Goal: Task Accomplishment & Management: Complete application form

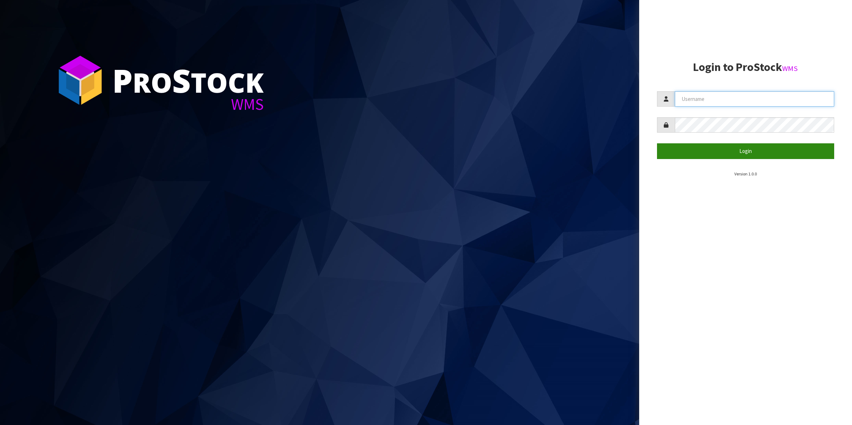
type input "Shingai"
click at [754, 154] on button "Login" at bounding box center [745, 150] width 177 height 15
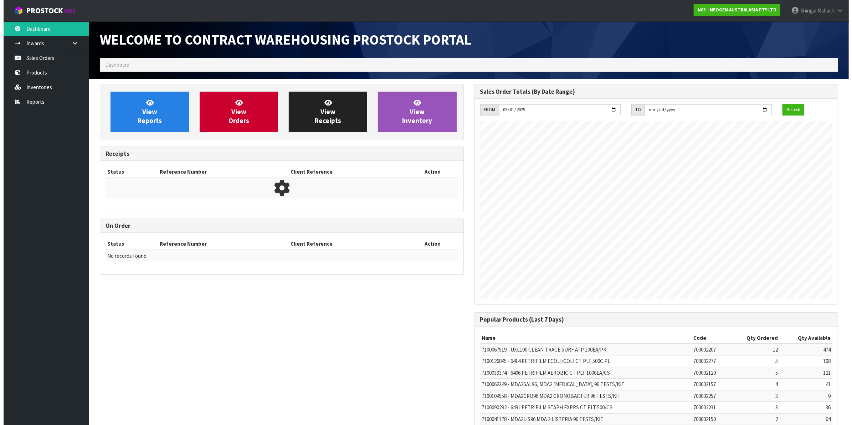
scroll to position [397, 374]
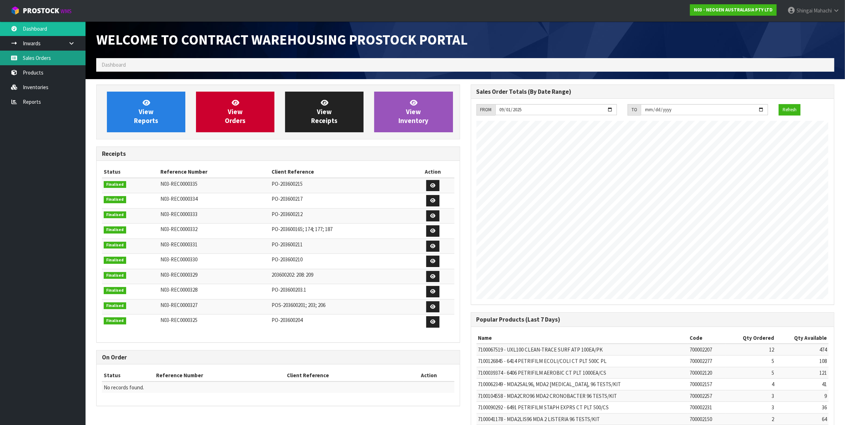
click at [41, 60] on link "Sales Orders" at bounding box center [43, 58] width 86 height 15
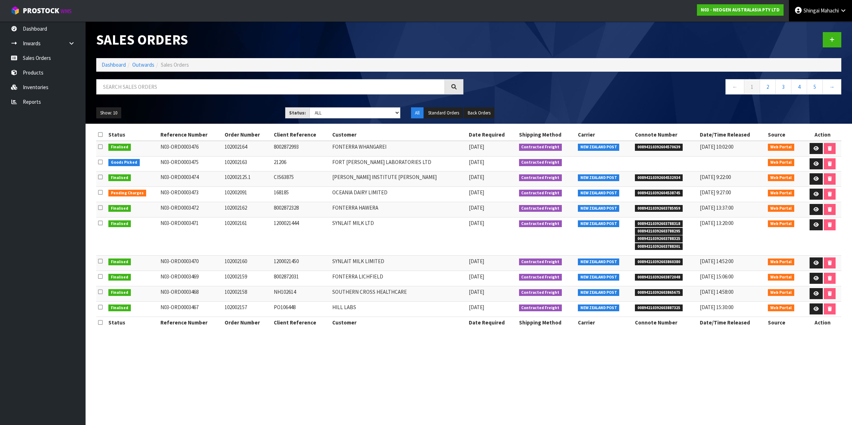
click at [843, 11] on icon at bounding box center [843, 10] width 7 height 5
click at [814, 31] on link "Logout" at bounding box center [823, 29] width 56 height 10
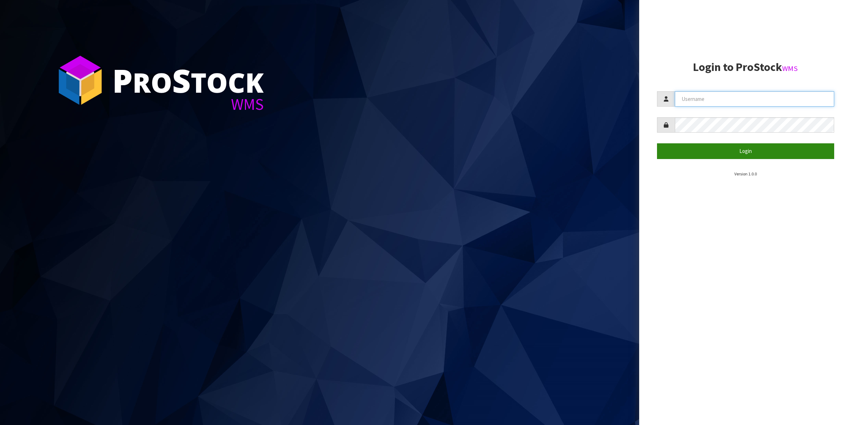
type input "Shingai"
click at [749, 152] on button "Login" at bounding box center [745, 150] width 177 height 15
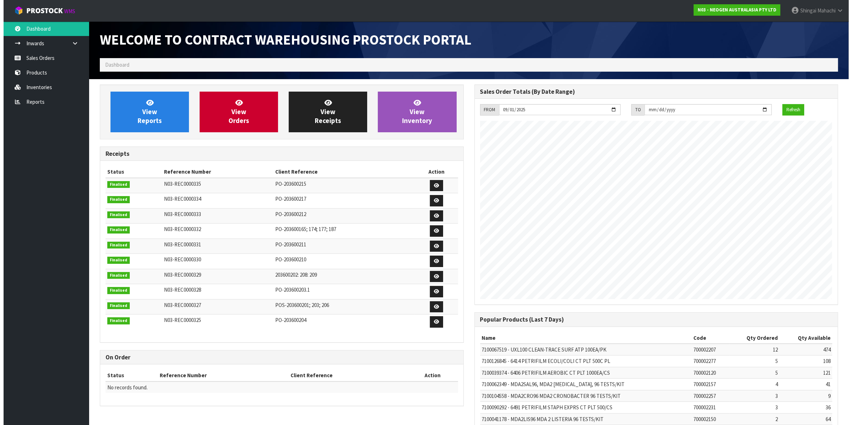
scroll to position [397, 374]
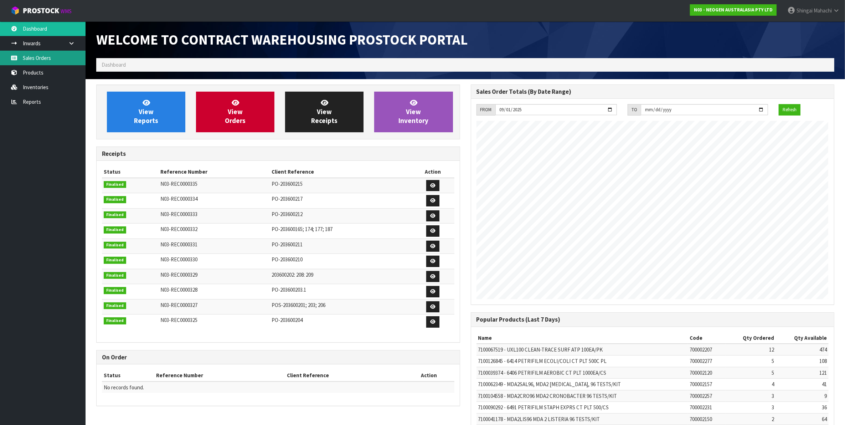
click at [42, 54] on link "Sales Orders" at bounding box center [43, 58] width 86 height 15
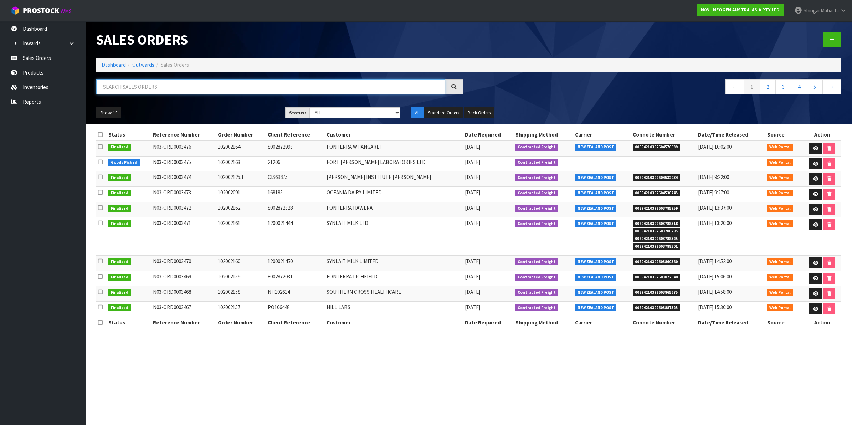
click at [132, 90] on input "text" at bounding box center [270, 86] width 349 height 15
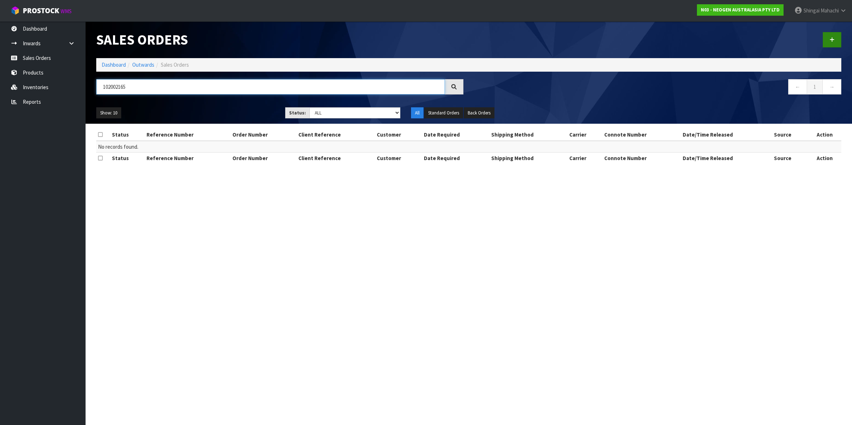
type input "102002165"
click at [831, 38] on icon at bounding box center [831, 39] width 5 height 5
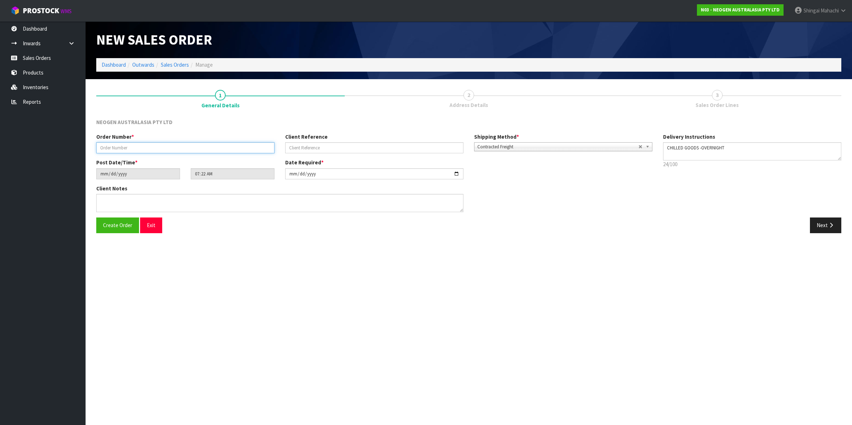
click at [118, 146] on input "text" at bounding box center [185, 147] width 178 height 11
type input "102002165"
click at [296, 145] on input "text" at bounding box center [374, 147] width 178 height 11
click at [305, 150] on input "text" at bounding box center [374, 147] width 178 height 11
paste input "8002873172"
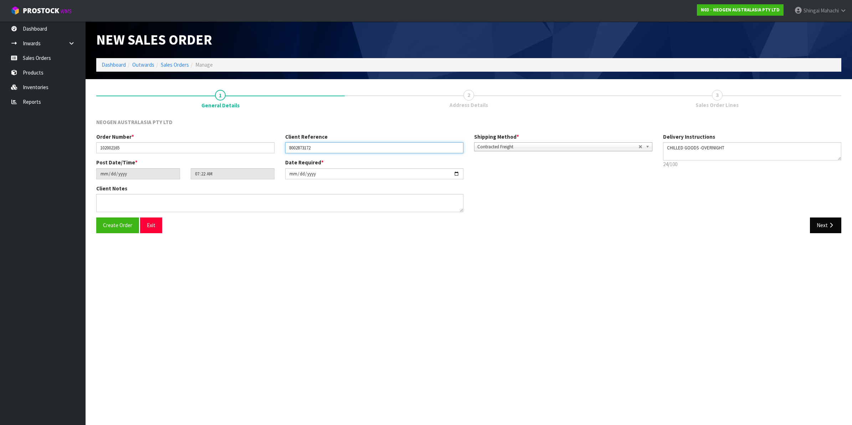
type input "8002873172"
click at [824, 223] on button "Next" at bounding box center [825, 224] width 31 height 15
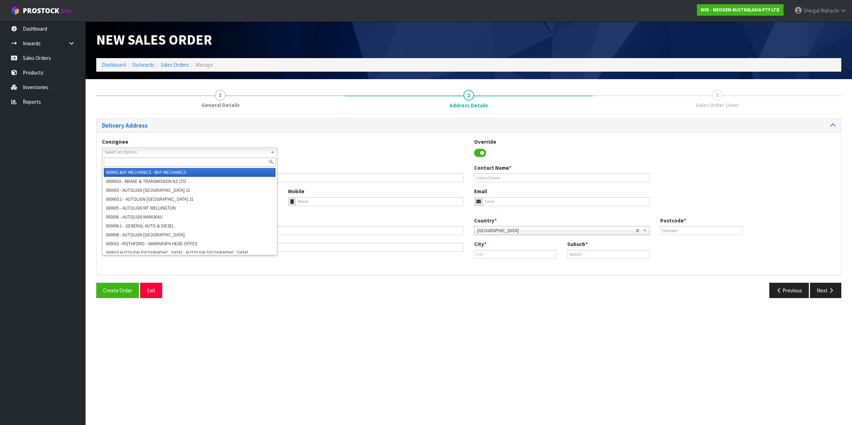
click at [120, 153] on span "Select an Option" at bounding box center [186, 152] width 162 height 9
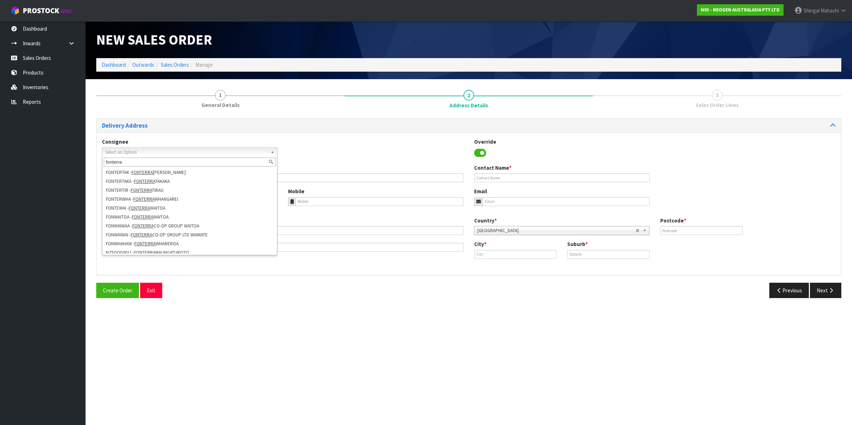
scroll to position [200, 0]
type input "fonterra"
click at [193, 250] on li "NZFOOD0011 - FONTERRA MAUNGATUROTO" at bounding box center [190, 248] width 172 height 9
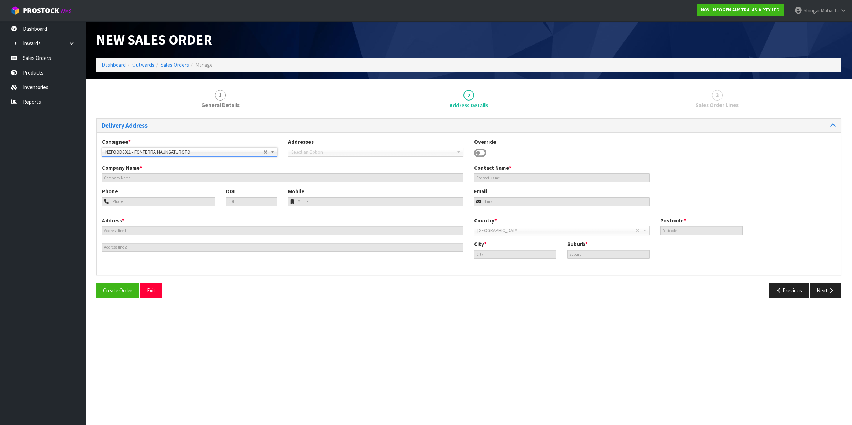
type input "FONTERRA MAUNGATUROTO"
type input "MELISSA"
type input "Maungaturoto.Maint.Buyer@fonterra.com"
type input "SITE STORE, 1 HURNDALL STREET EAST"
type input "0520"
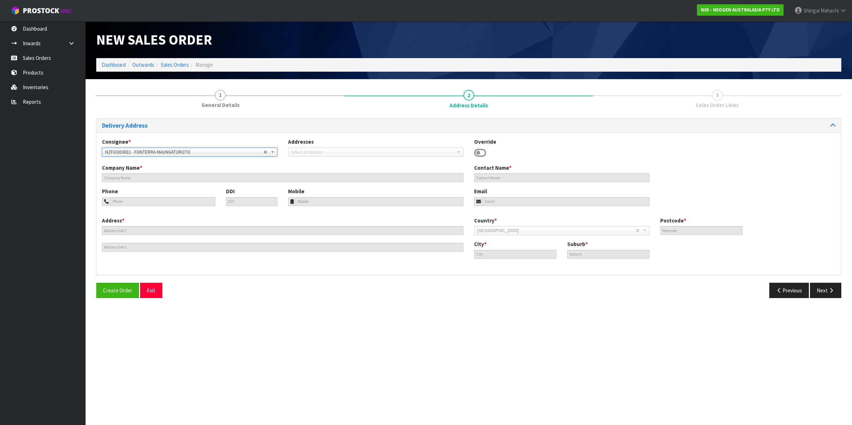
type input "MAUNGATUROTO"
click at [827, 290] on icon "button" at bounding box center [830, 290] width 7 height 5
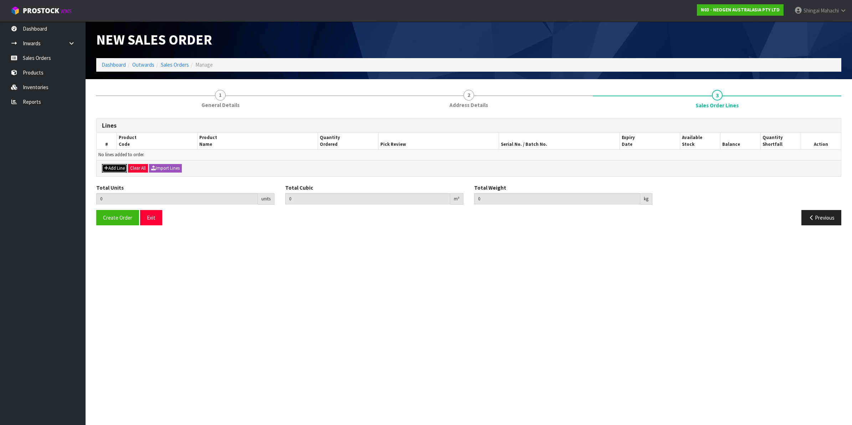
click at [108, 166] on button "Add Line" at bounding box center [114, 168] width 25 height 9
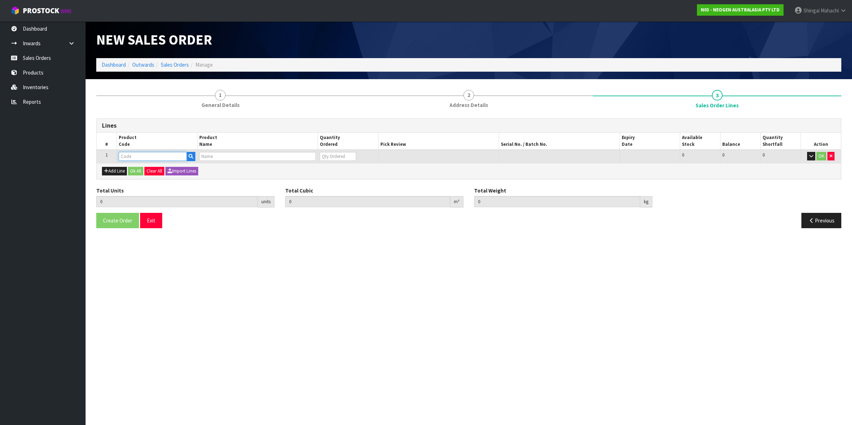
click at [133, 157] on input "text" at bounding box center [153, 156] width 68 height 9
click at [130, 158] on input "text" at bounding box center [153, 156] width 68 height 9
paste input "700002100"
type input "700002100"
type input "0.000000"
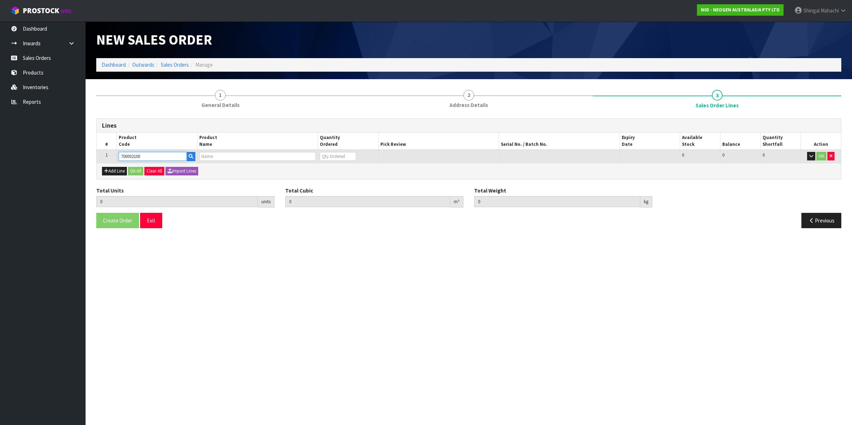
type input "0.000"
type input "7100002659 - AQT200 WATER - TOTAL ATP TEST, 100/CS"
type input "0"
type input "700002100"
click at [311, 157] on tr "1 700002100 7100002659 - AQT200 WATER - TOTAL ATP TEST, 100/CS 0 BOX 27 27 0 OK" at bounding box center [469, 156] width 744 height 13
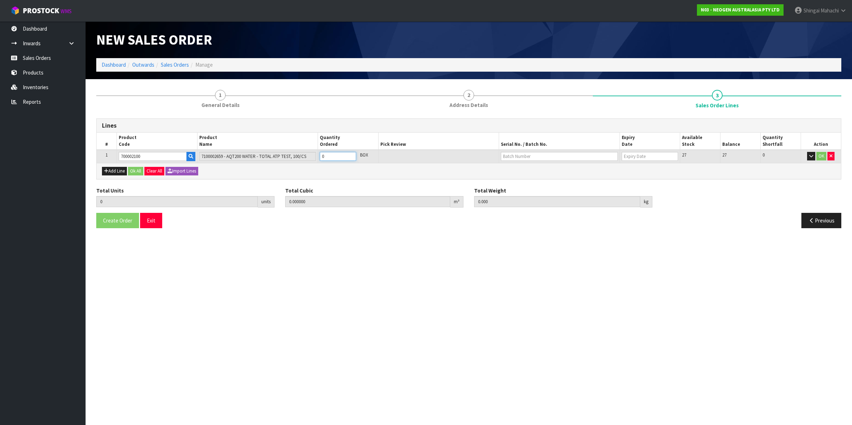
type input "1"
type input "0.00504"
type input "1"
click at [517, 154] on input "text" at bounding box center [559, 156] width 117 height 9
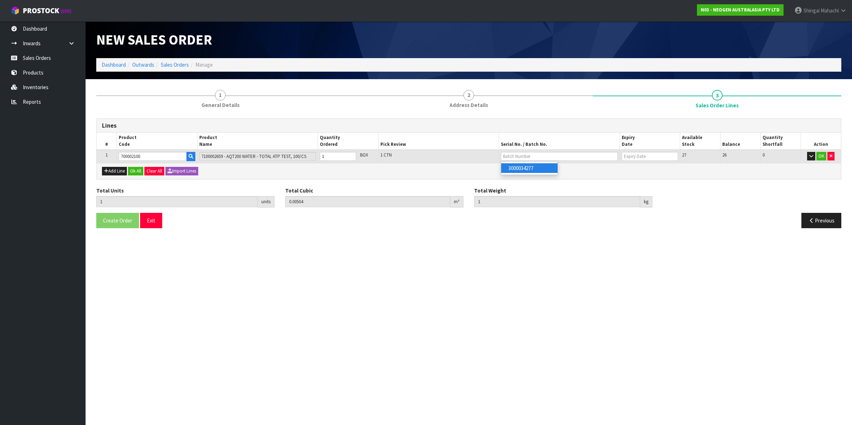
click at [532, 170] on link "3000034277" at bounding box center [529, 168] width 56 height 10
type input "3000034277"
type input "[DATE]"
click at [821, 155] on button "OK" at bounding box center [821, 156] width 10 height 9
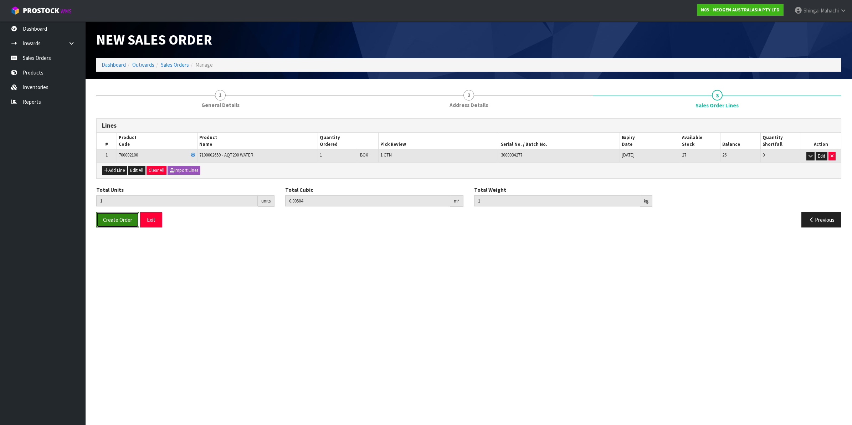
click at [116, 223] on span "Create Order" at bounding box center [117, 219] width 29 height 7
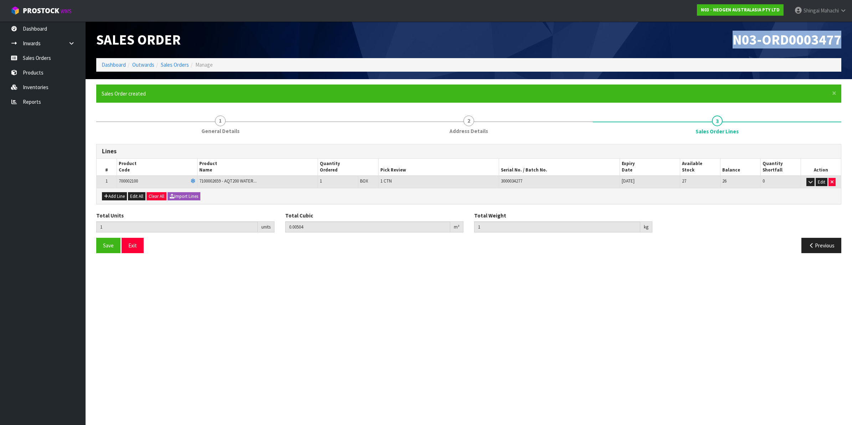
drag, startPoint x: 732, startPoint y: 40, endPoint x: 840, endPoint y: 38, distance: 108.0
click at [840, 38] on h1 "N03-ORD0003477" at bounding box center [657, 39] width 367 height 15
copy span "N03-ORD0003477"
click at [174, 67] on link "Sales Orders" at bounding box center [175, 64] width 28 height 7
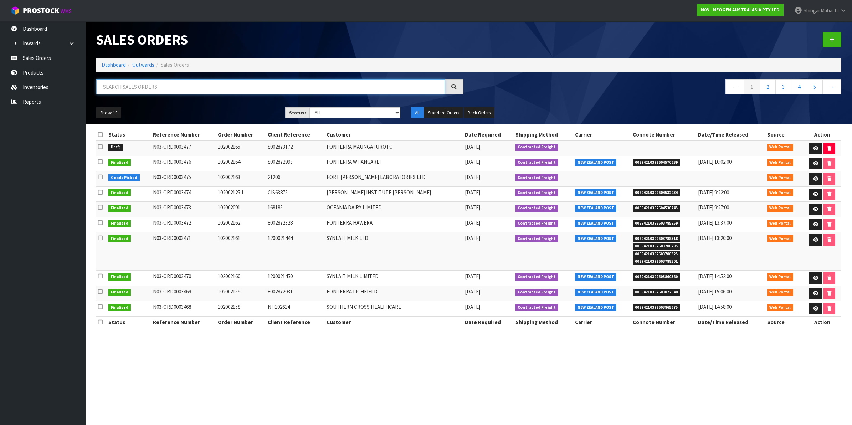
click at [149, 88] on input "text" at bounding box center [270, 86] width 349 height 15
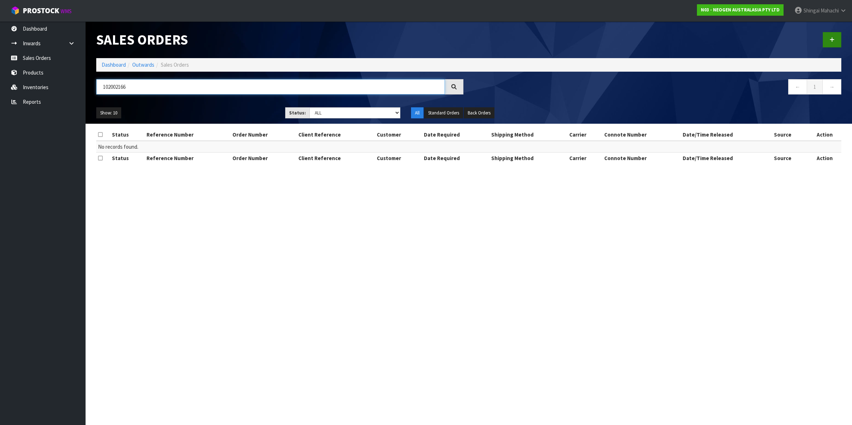
type input "102002166"
click at [831, 41] on icon at bounding box center [831, 39] width 5 height 5
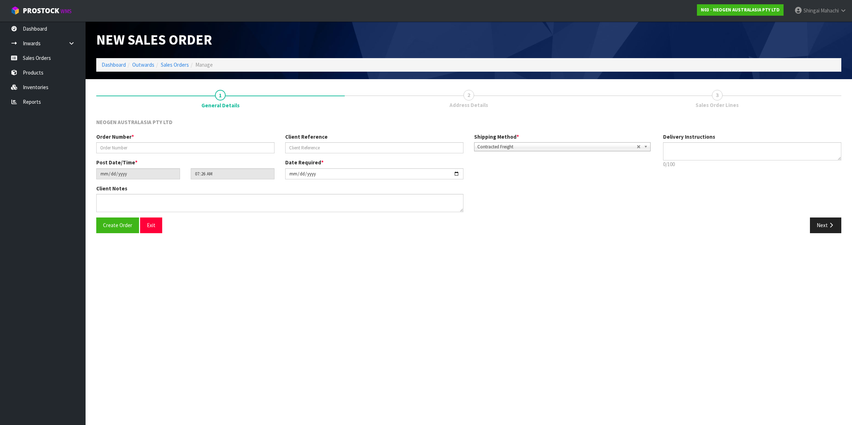
type textarea "CHILLED GOODS -OVERNIGHT"
click at [124, 145] on input "text" at bounding box center [185, 147] width 178 height 11
type input "102002166"
click at [153, 223] on button "Exit" at bounding box center [151, 224] width 22 height 15
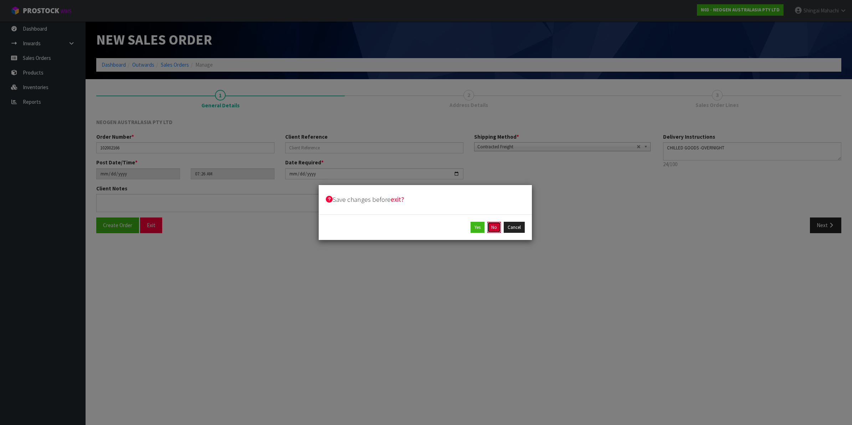
click at [495, 224] on button "No" at bounding box center [494, 227] width 14 height 11
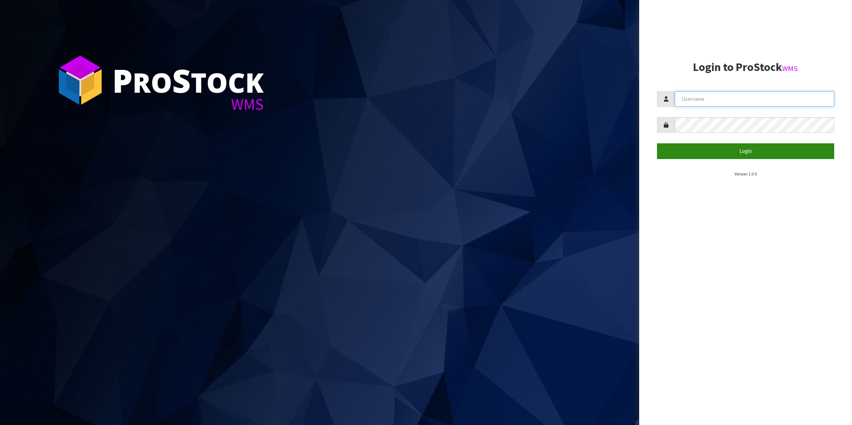
type input "Shingai"
click at [747, 151] on button "Login" at bounding box center [745, 150] width 177 height 15
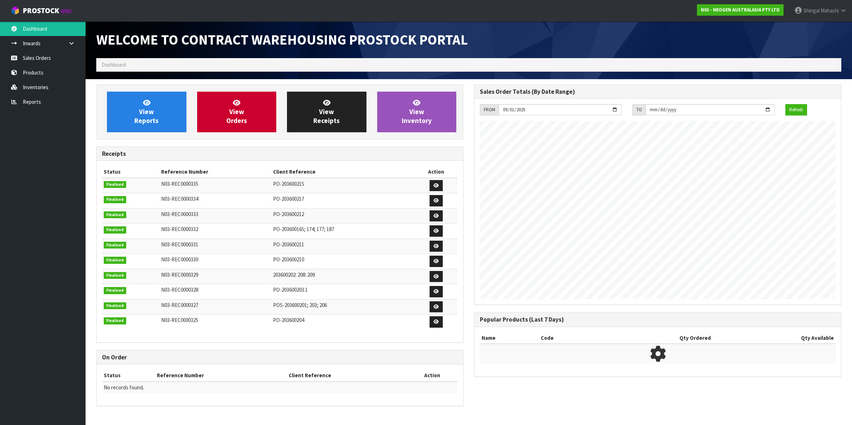
scroll to position [397, 374]
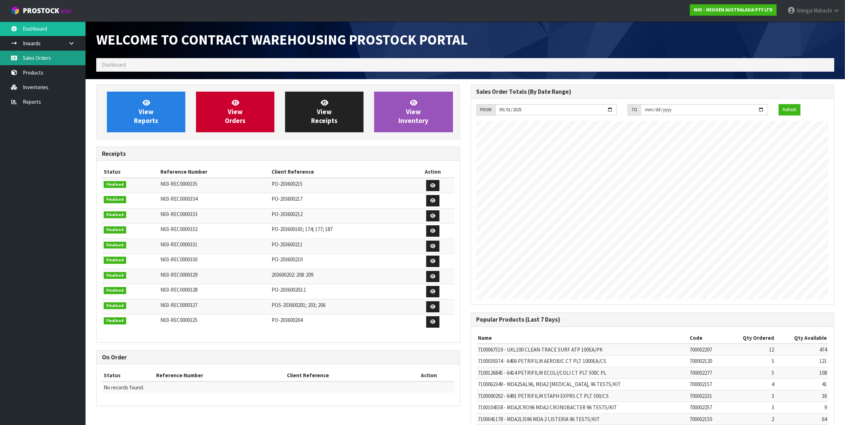
click at [46, 56] on link "Sales Orders" at bounding box center [43, 58] width 86 height 15
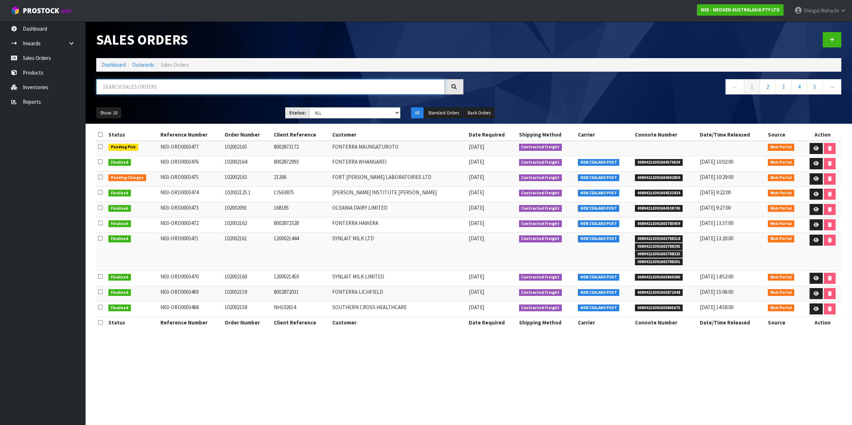
click at [132, 90] on input "text" at bounding box center [270, 86] width 349 height 15
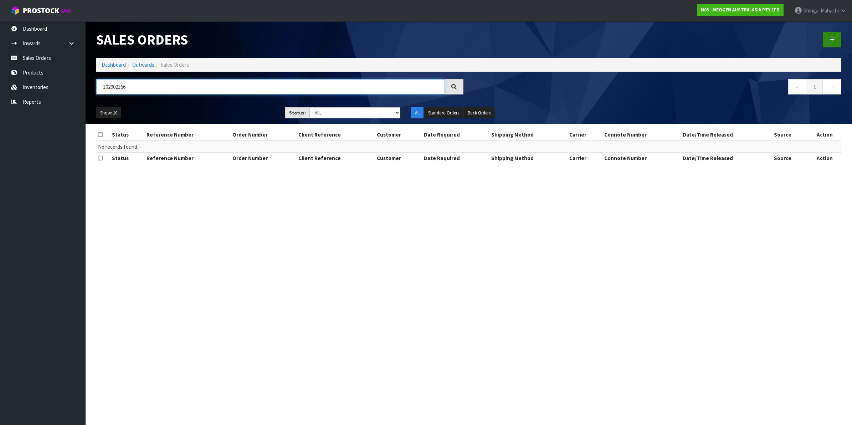
type input "102002166"
click at [831, 40] on icon at bounding box center [831, 39] width 5 height 5
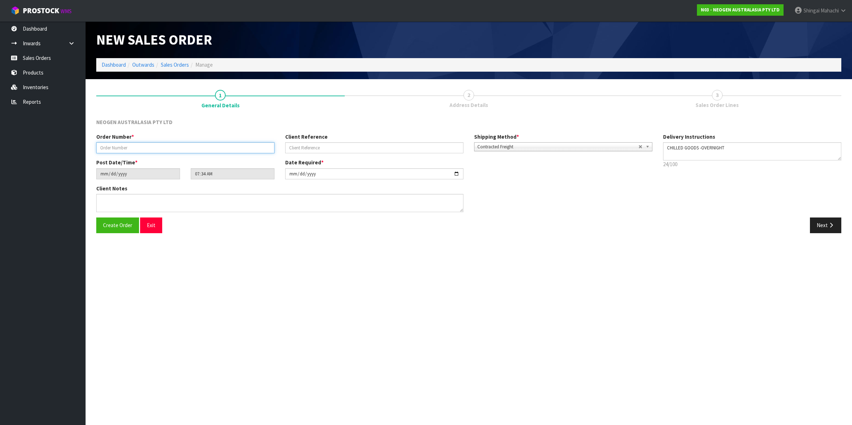
click at [154, 146] on input "text" at bounding box center [185, 147] width 178 height 11
type input "102002166"
click at [309, 151] on input "text" at bounding box center [374, 147] width 178 height 11
type input "V"
paste input "8002873237"
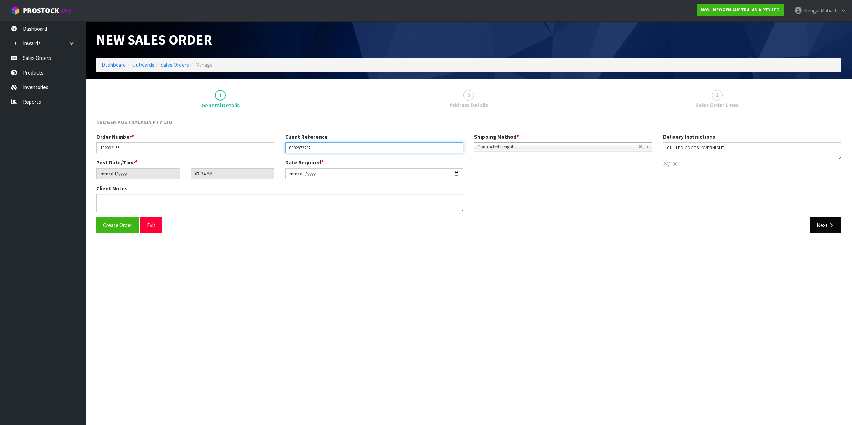
type input "8002873237"
click at [819, 226] on button "Next" at bounding box center [825, 224] width 31 height 15
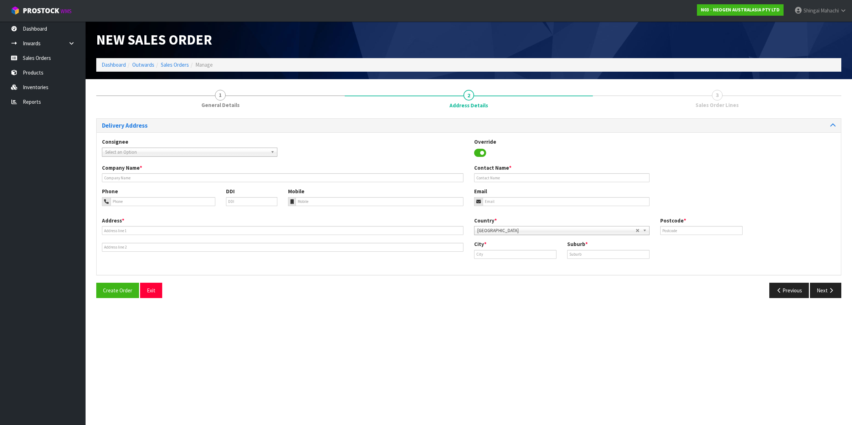
click at [129, 150] on span "Select an Option" at bounding box center [186, 152] width 162 height 9
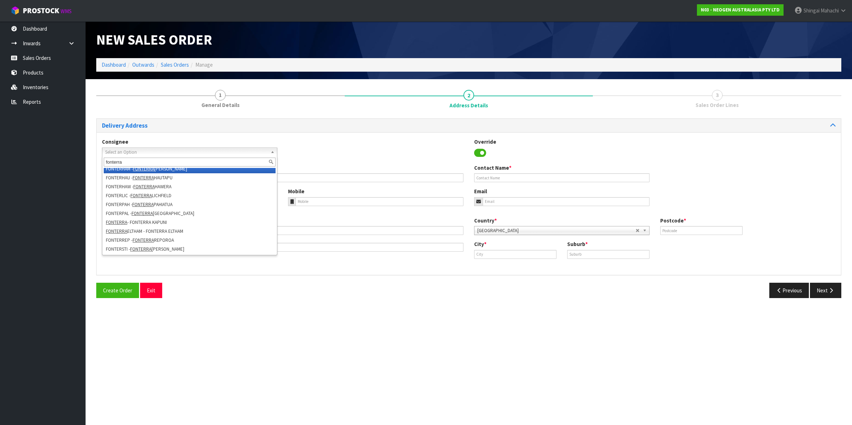
scroll to position [107, 0]
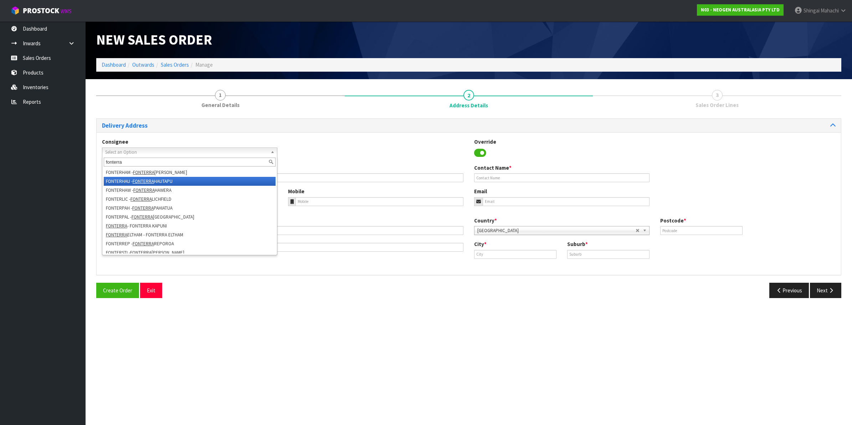
type input "fonterra"
click at [169, 180] on li "FONTERHAU - [GEOGRAPHIC_DATA]" at bounding box center [190, 181] width 172 height 9
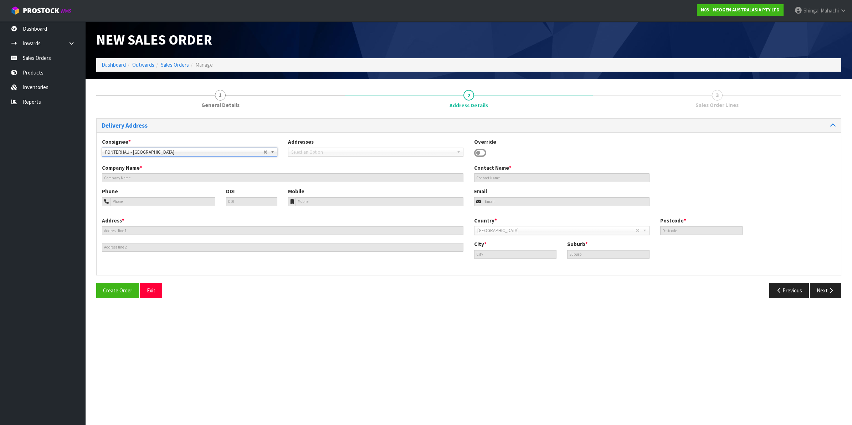
type input "FONTERRA HAUTAPU"
type input "SITE STORE [STREET_ADDRESS]"
type input "3493"
type input "[GEOGRAPHIC_DATA]"
type input "HAUTAPU, RD1"
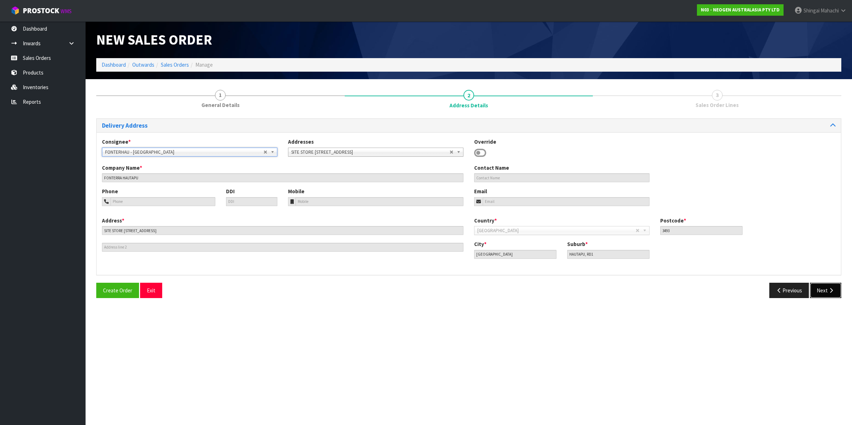
click at [829, 291] on icon "button" at bounding box center [830, 290] width 7 height 5
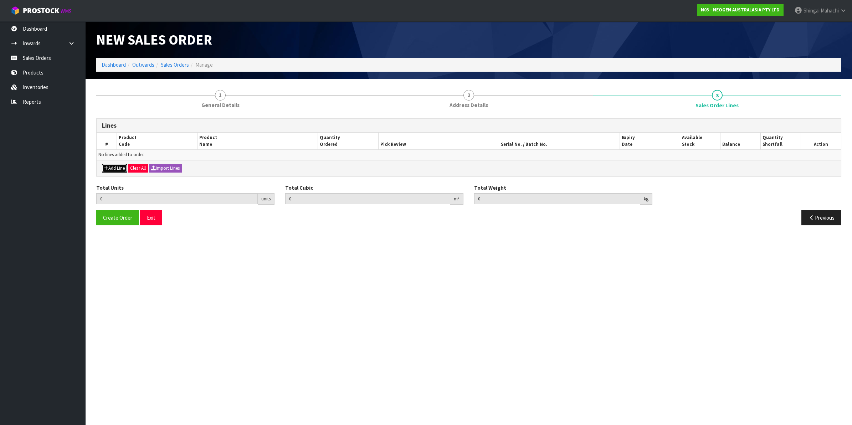
click at [120, 170] on button "Add Line" at bounding box center [114, 168] width 25 height 9
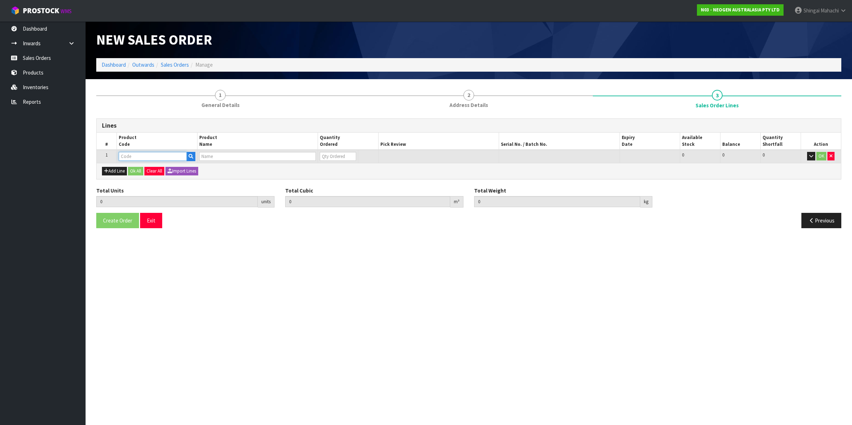
click at [136, 154] on input "text" at bounding box center [153, 156] width 68 height 9
click at [134, 152] on input "text" at bounding box center [153, 156] width 68 height 9
paste input "700002100"
type input "700002100"
type input "0.000000"
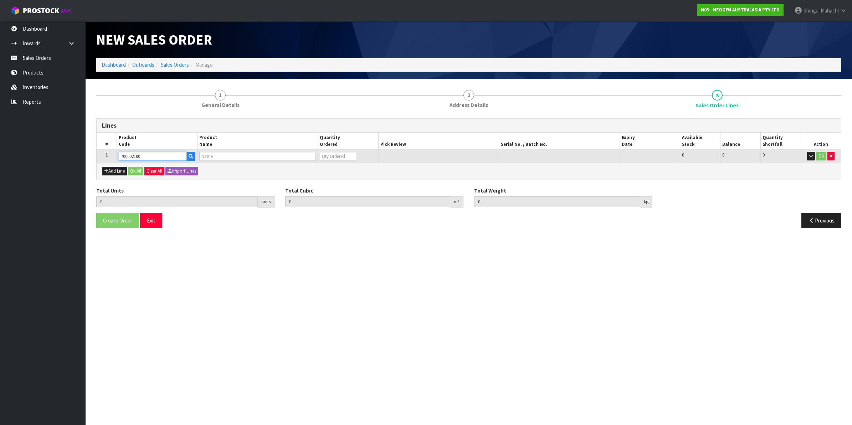
type input "0.000"
type input "7100002659 - AQT200 WATER - TOTAL ATP TEST, 100/CS"
type input "0"
type input "700002100"
drag, startPoint x: 328, startPoint y: 158, endPoint x: 316, endPoint y: 158, distance: 11.8
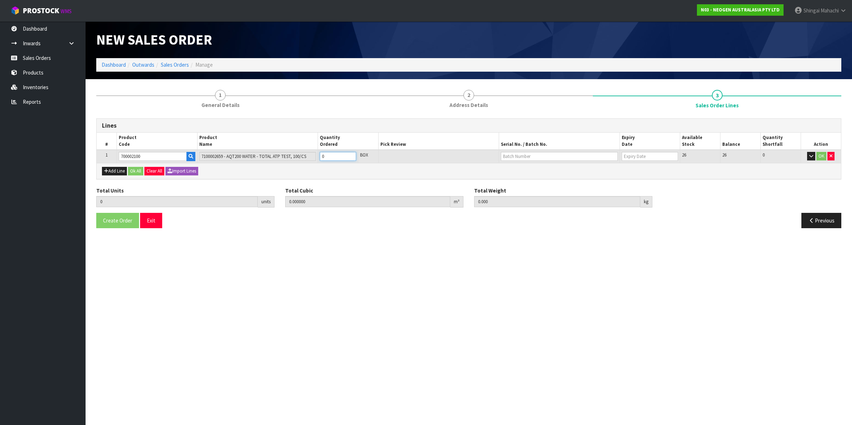
click at [316, 158] on tr "1 700002100 7100002659 - AQT200 WATER - TOTAL ATP TEST, 100/CS 0 BOX 26 26 0 OK" at bounding box center [469, 156] width 744 height 13
type input "6"
type input "0.03024"
type input "6"
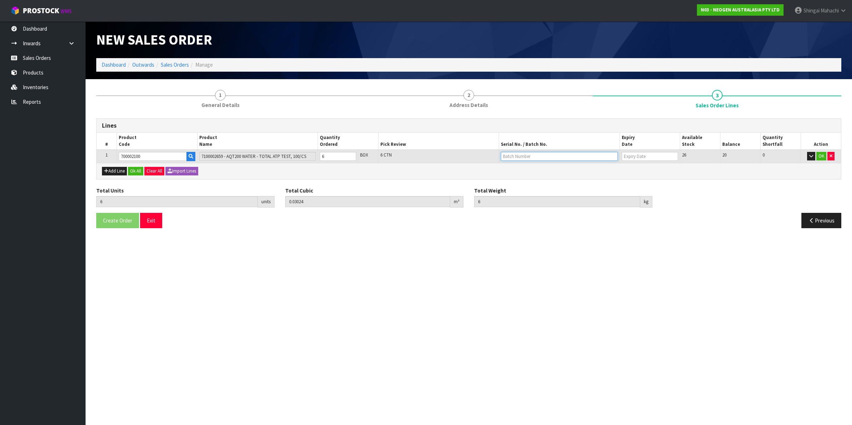
click at [523, 158] on input "text" at bounding box center [559, 156] width 117 height 9
click at [526, 168] on link "3000034277" at bounding box center [529, 168] width 56 height 10
type input "3000034277"
type input "[DATE]"
click at [821, 156] on button "OK" at bounding box center [821, 156] width 10 height 9
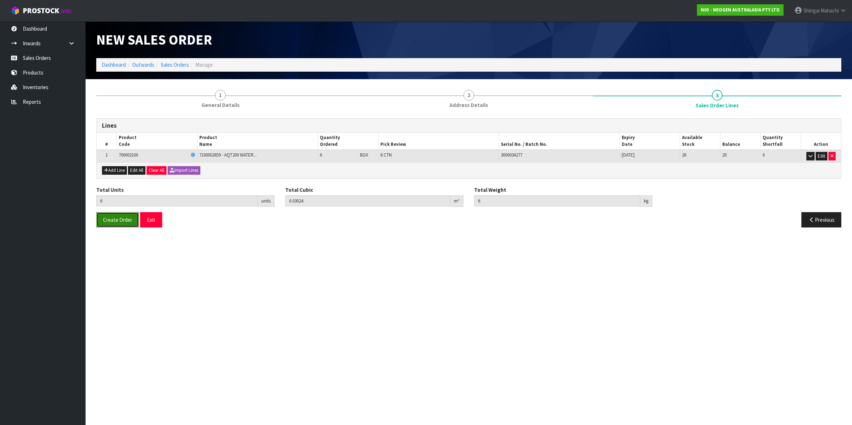
click at [115, 223] on span "Create Order" at bounding box center [117, 219] width 29 height 7
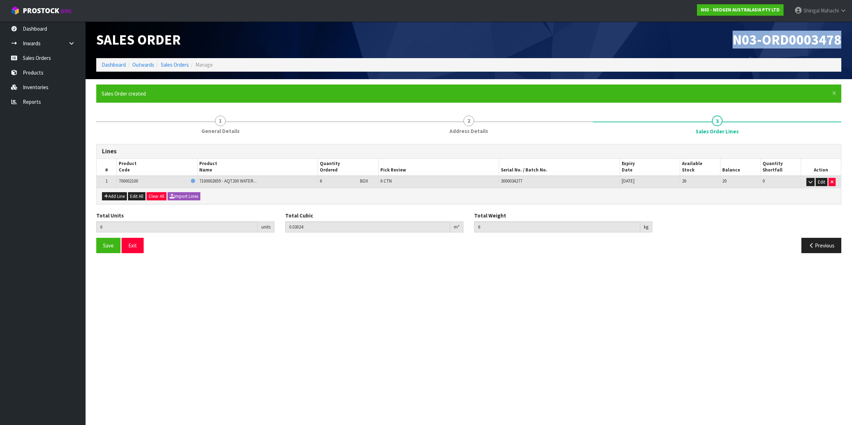
drag, startPoint x: 727, startPoint y: 36, endPoint x: 843, endPoint y: 33, distance: 115.8
click at [843, 33] on div "N03-ORD0003478" at bounding box center [658, 39] width 378 height 37
copy span "N03-ORD0003478"
click at [167, 64] on link "Sales Orders" at bounding box center [175, 64] width 28 height 7
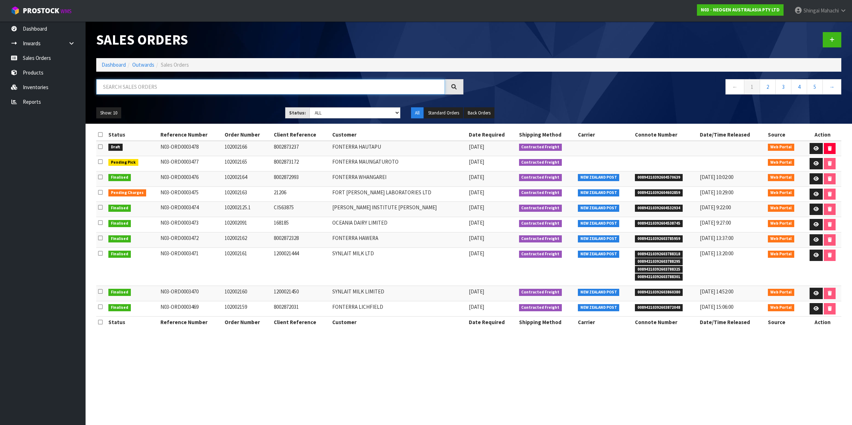
click at [134, 88] on input "text" at bounding box center [270, 86] width 349 height 15
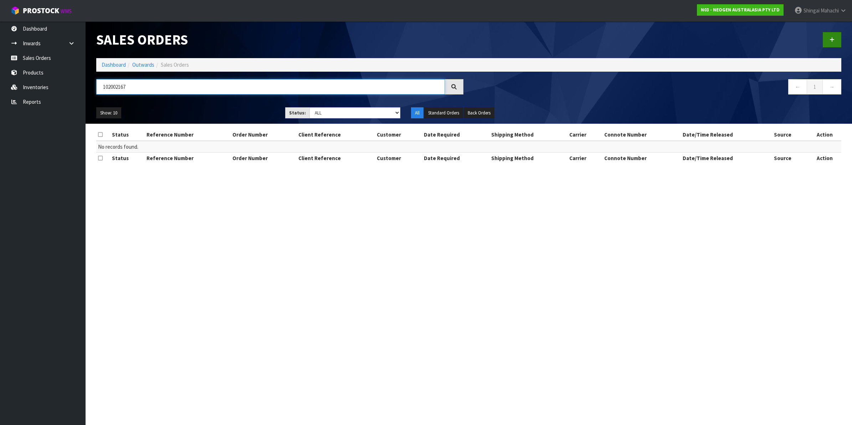
type input "102002167"
click at [836, 41] on link at bounding box center [831, 39] width 19 height 15
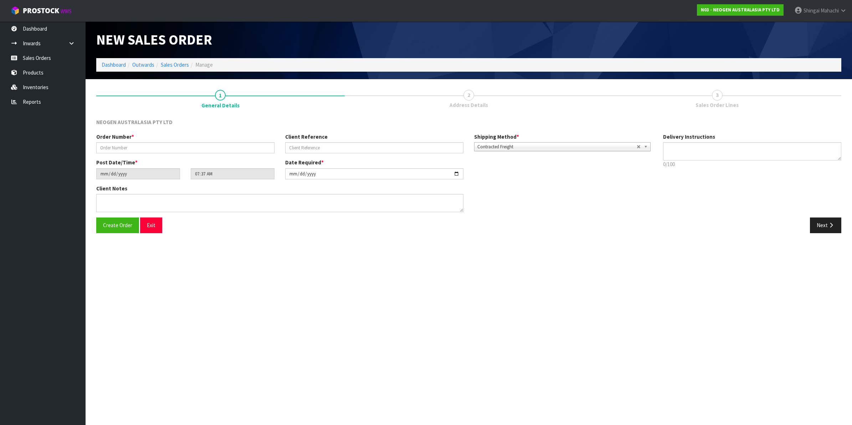
type textarea "CHILLED GOODS -OVERNIGHT"
click at [118, 146] on input "text" at bounding box center [185, 147] width 178 height 11
type input "102002167"
click at [306, 146] on input "text" at bounding box center [374, 147] width 178 height 11
paste input "8002873321"
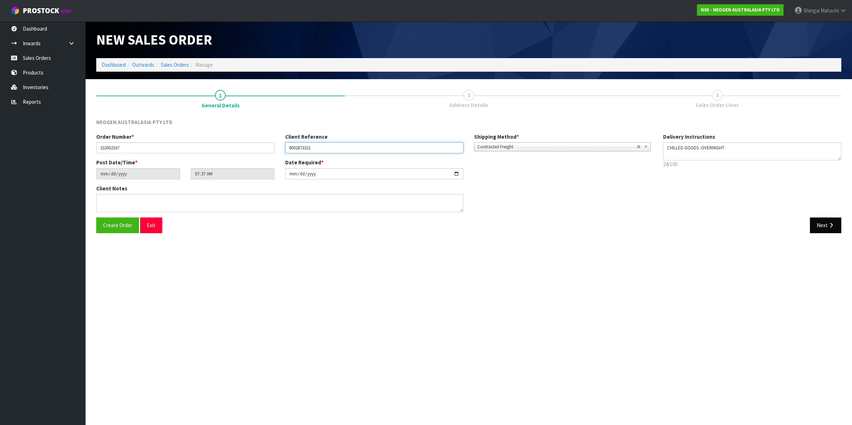
type input "8002873321"
click at [824, 226] on button "Next" at bounding box center [825, 224] width 31 height 15
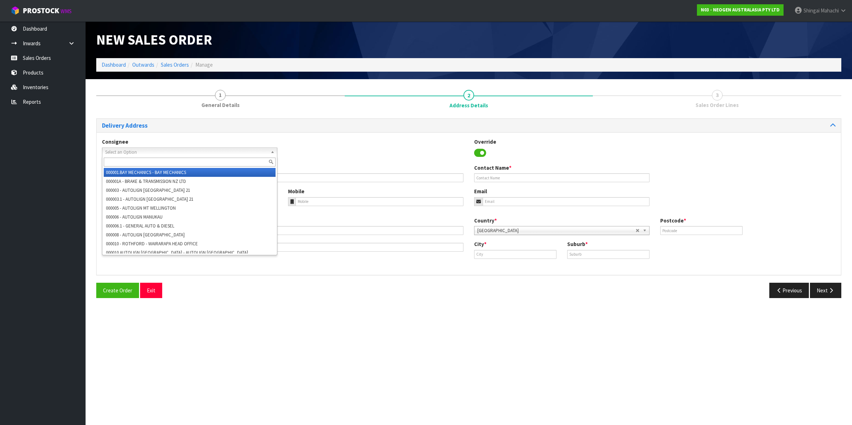
click at [120, 148] on span "Select an Option" at bounding box center [186, 152] width 162 height 9
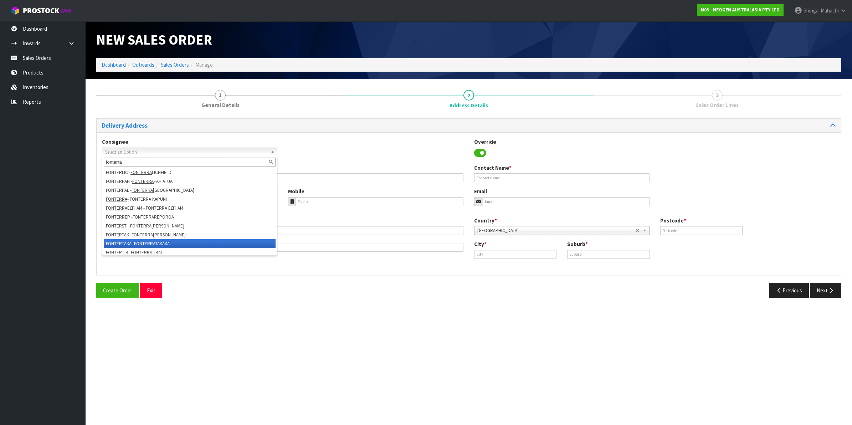
scroll to position [178, 0]
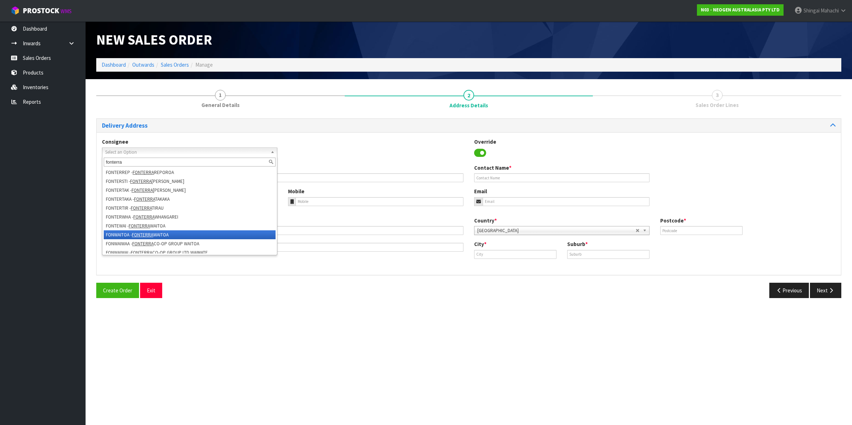
type input "fonterra"
click at [146, 232] on em "FONTERRA" at bounding box center [142, 235] width 21 height 6
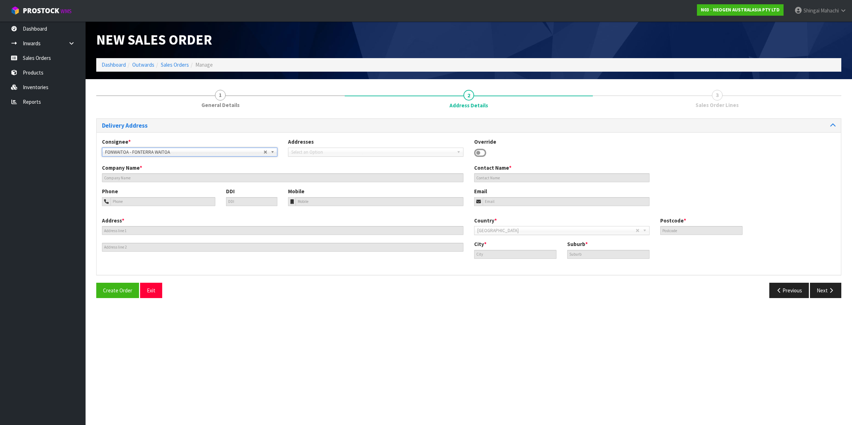
type input "FONTERRA WAITOA"
type input "CORNER NO. 1 ROAD & STATE HIGHWAY 26"
type input "3380"
type input "WAITOA"
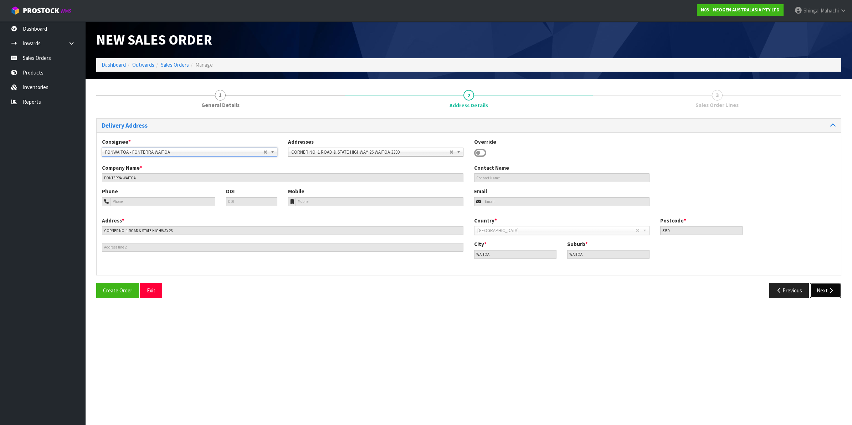
click at [825, 289] on button "Next" at bounding box center [825, 290] width 31 height 15
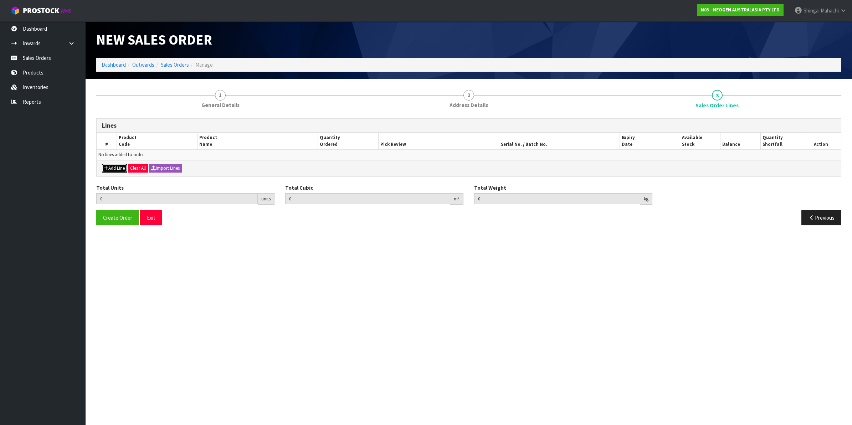
click at [114, 168] on button "Add Line" at bounding box center [114, 168] width 25 height 9
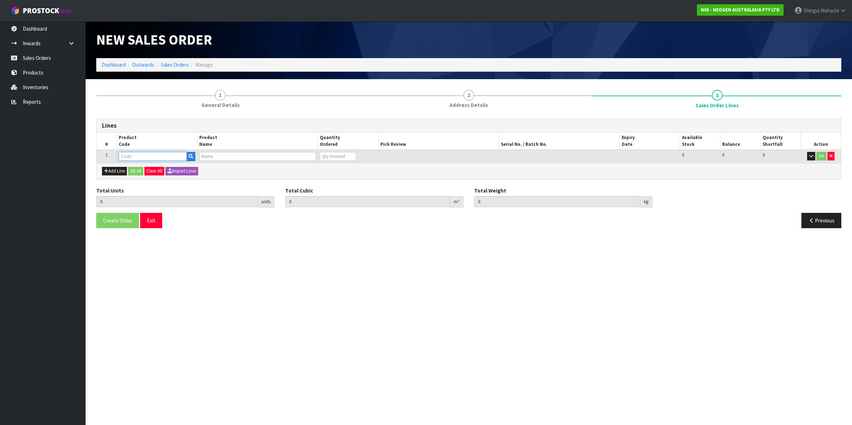
click at [126, 156] on input "text" at bounding box center [153, 156] width 68 height 9
click at [125, 158] on input "text" at bounding box center [153, 156] width 68 height 9
paste input "700002207"
type input "700002207"
type input "0.000000"
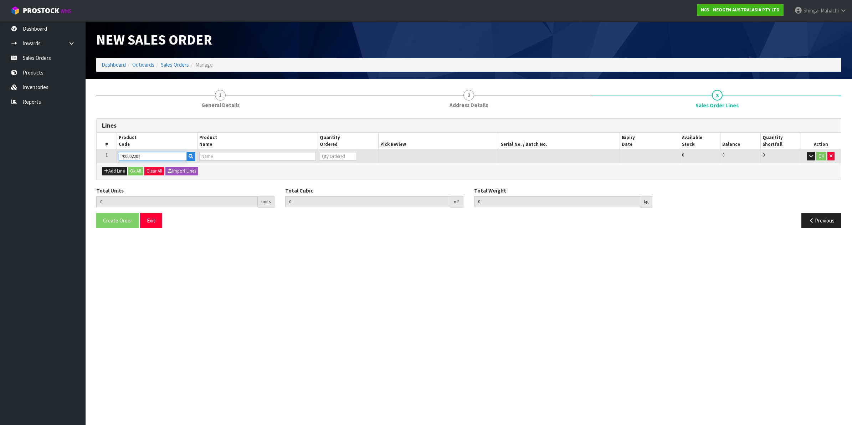
type input "0.000"
type input "7100067519 - UXL100 CLEAN-TRACE SURF ATP 100EA/PK"
type input "0"
type input "700002207"
click at [299, 158] on tr "1 700002207 7100067519 - UXL100 CLEAN-TRACE SURF ATP 100EA/PK 0 BOX 474 474 0 OK" at bounding box center [469, 156] width 744 height 13
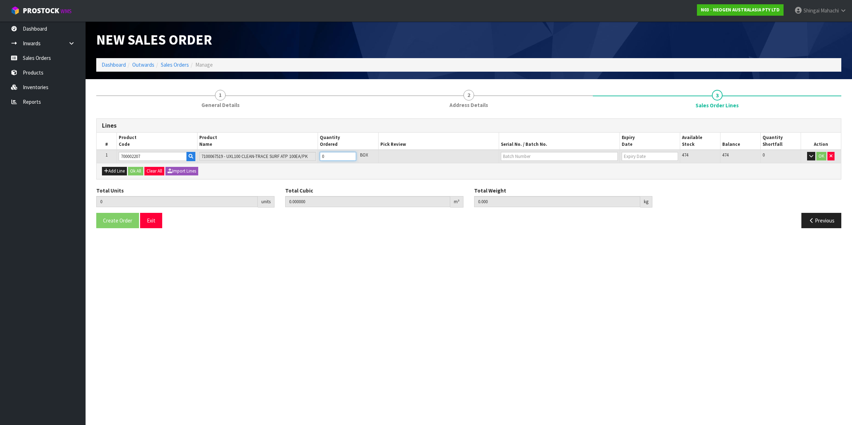
type input "4"
type input "0.025984"
type input "3.84"
type input "4"
click at [510, 154] on input "text" at bounding box center [559, 156] width 117 height 9
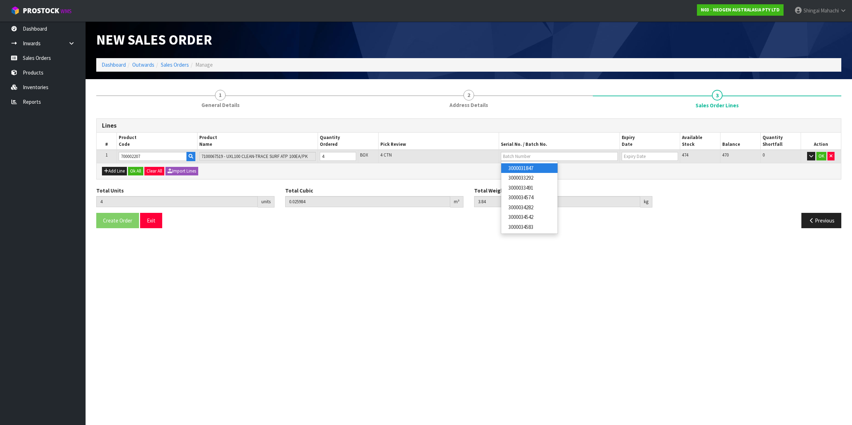
click at [528, 169] on link "3000031847" at bounding box center [529, 168] width 56 height 10
type input "3000031847"
type input "[DATE]"
click at [819, 157] on button "OK" at bounding box center [821, 156] width 10 height 9
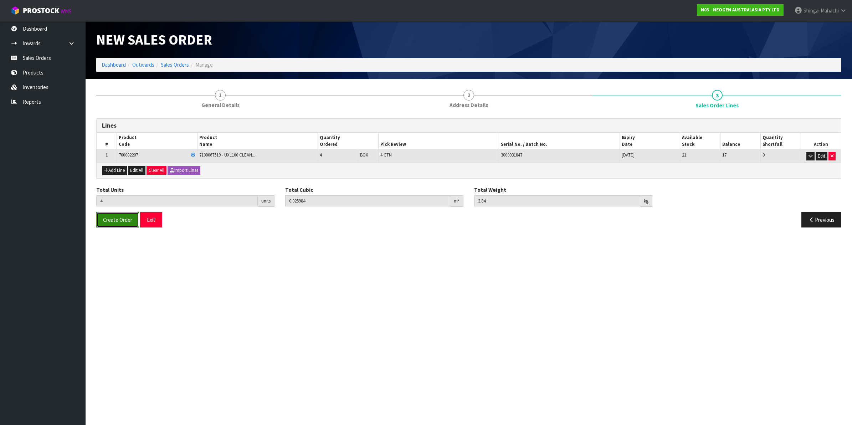
click at [113, 221] on span "Create Order" at bounding box center [117, 219] width 29 height 7
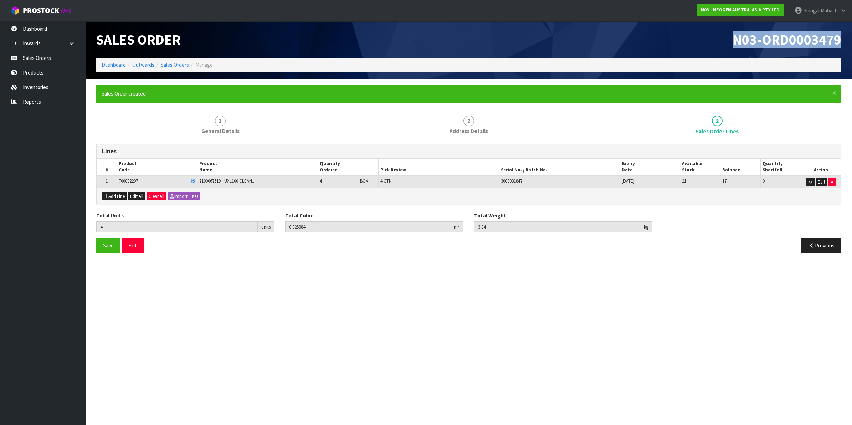
drag, startPoint x: 733, startPoint y: 41, endPoint x: 845, endPoint y: 36, distance: 111.6
click at [845, 36] on div "N03-ORD0003479" at bounding box center [658, 39] width 378 height 37
copy span "N03-ORD0003479"
